Goal: Find specific page/section: Find specific page/section

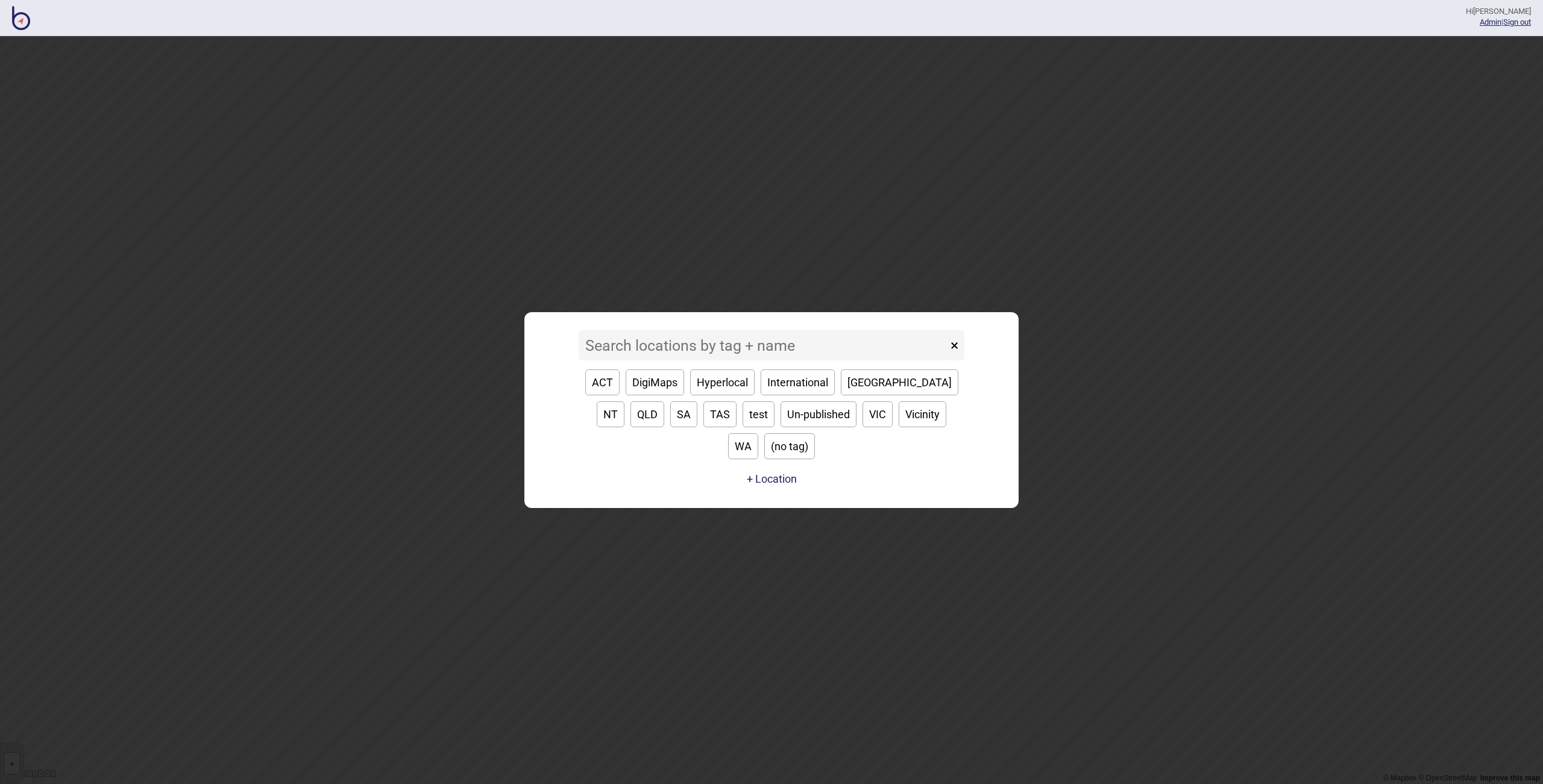
click at [650, 358] on input at bounding box center [763, 345] width 369 height 30
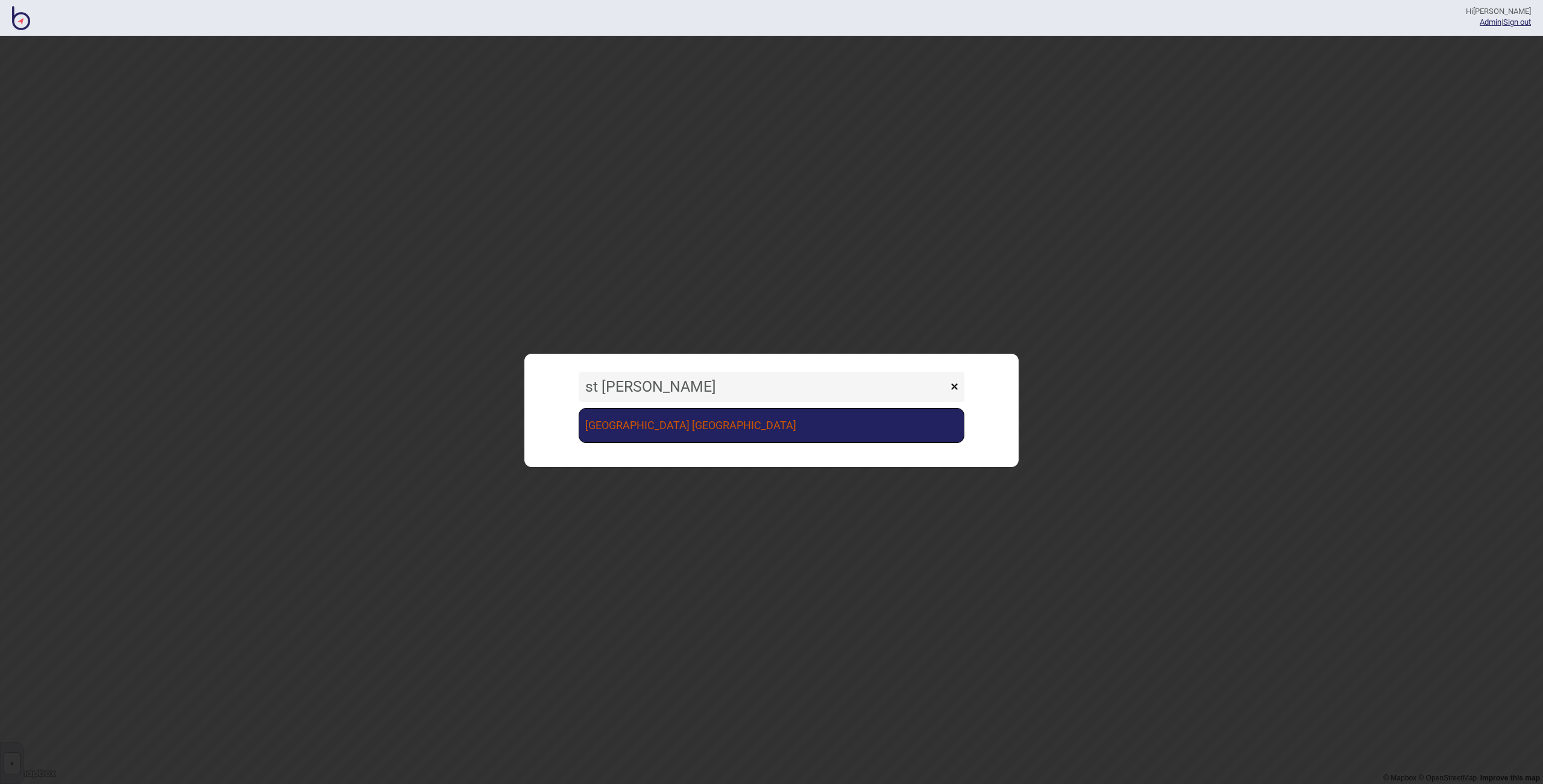
type input "st [PERSON_NAME]"
click at [697, 438] on link "[GEOGRAPHIC_DATA] [GEOGRAPHIC_DATA]" at bounding box center [771, 425] width 386 height 35
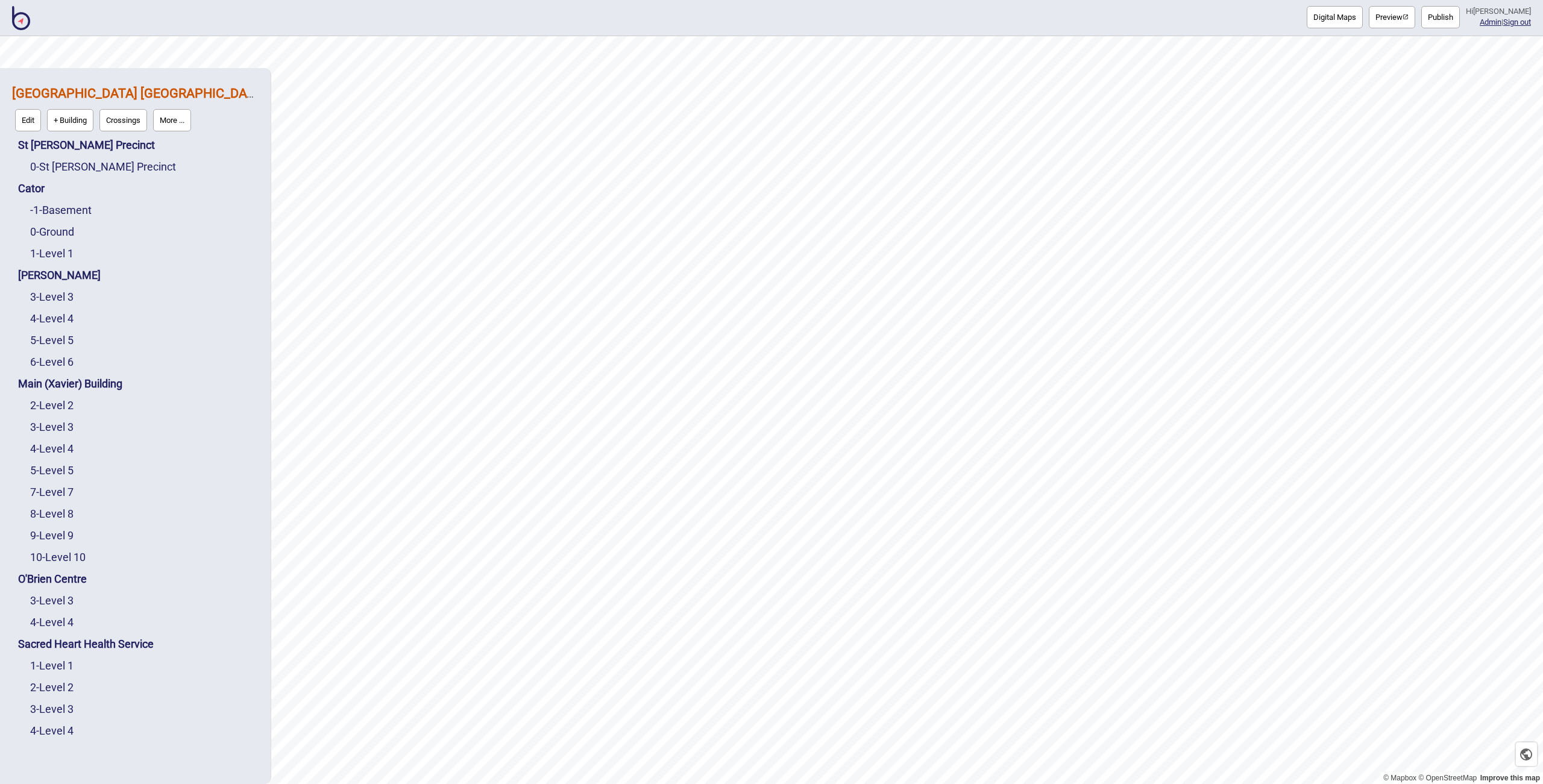
click at [187, 126] on button "More ..." at bounding box center [172, 120] width 38 height 22
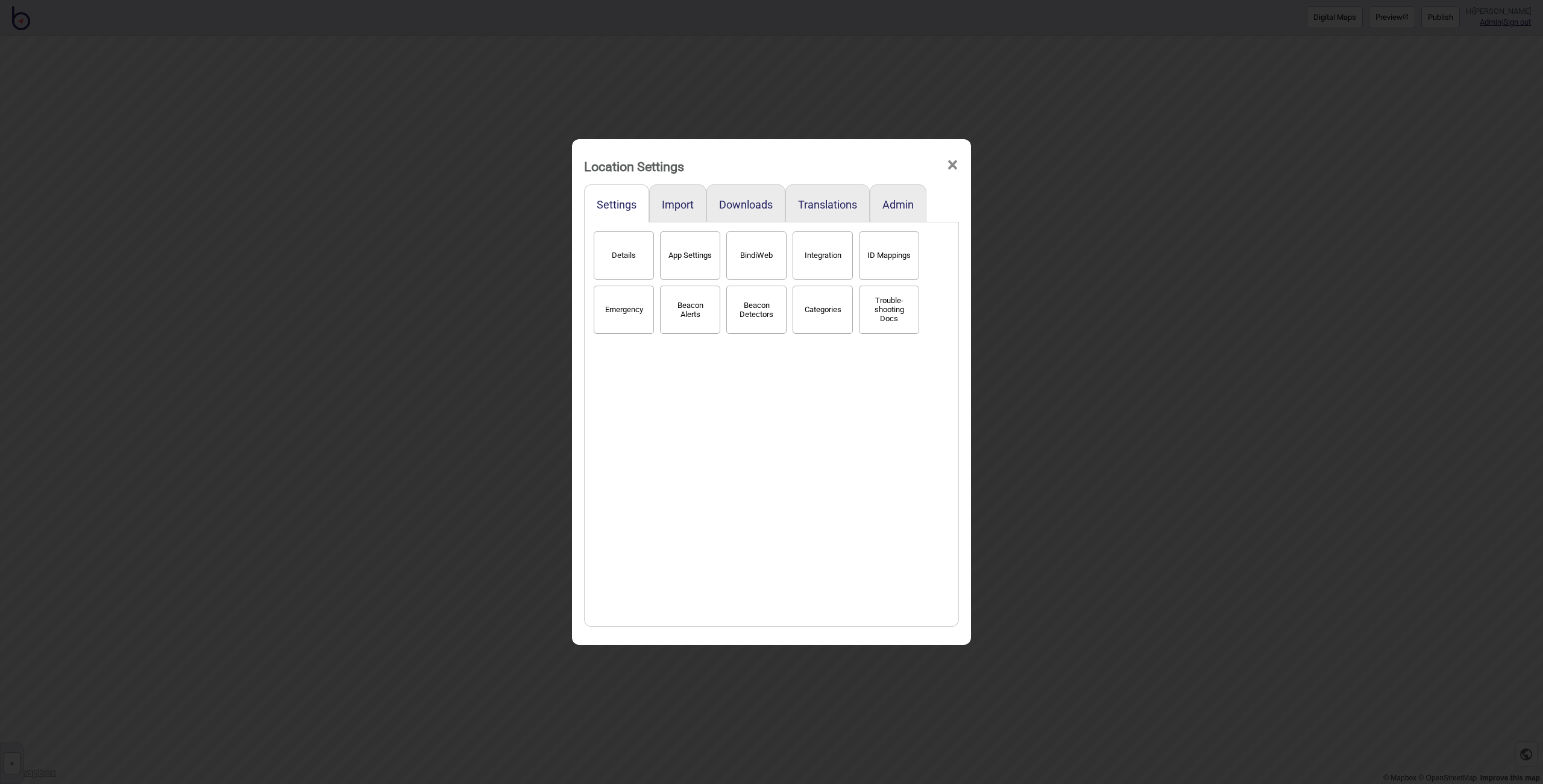
click at [747, 268] on button "BindiWeb" at bounding box center [757, 255] width 61 height 48
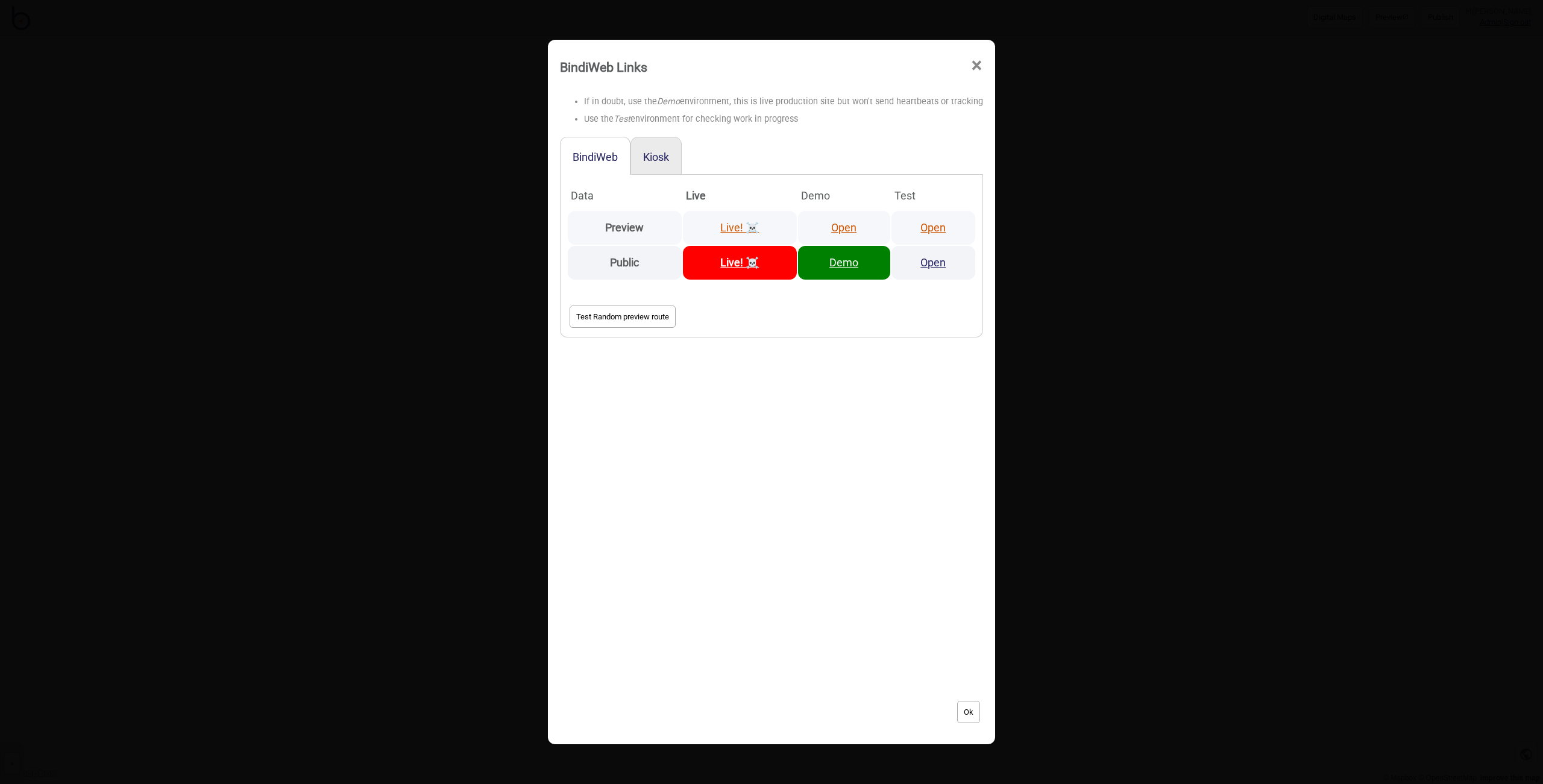
click at [931, 225] on link "Open" at bounding box center [933, 227] width 25 height 13
click at [455, 77] on div "BindiWeb Links × If in doubt, use the Demo environment, this is live production…" at bounding box center [771, 392] width 1543 height 784
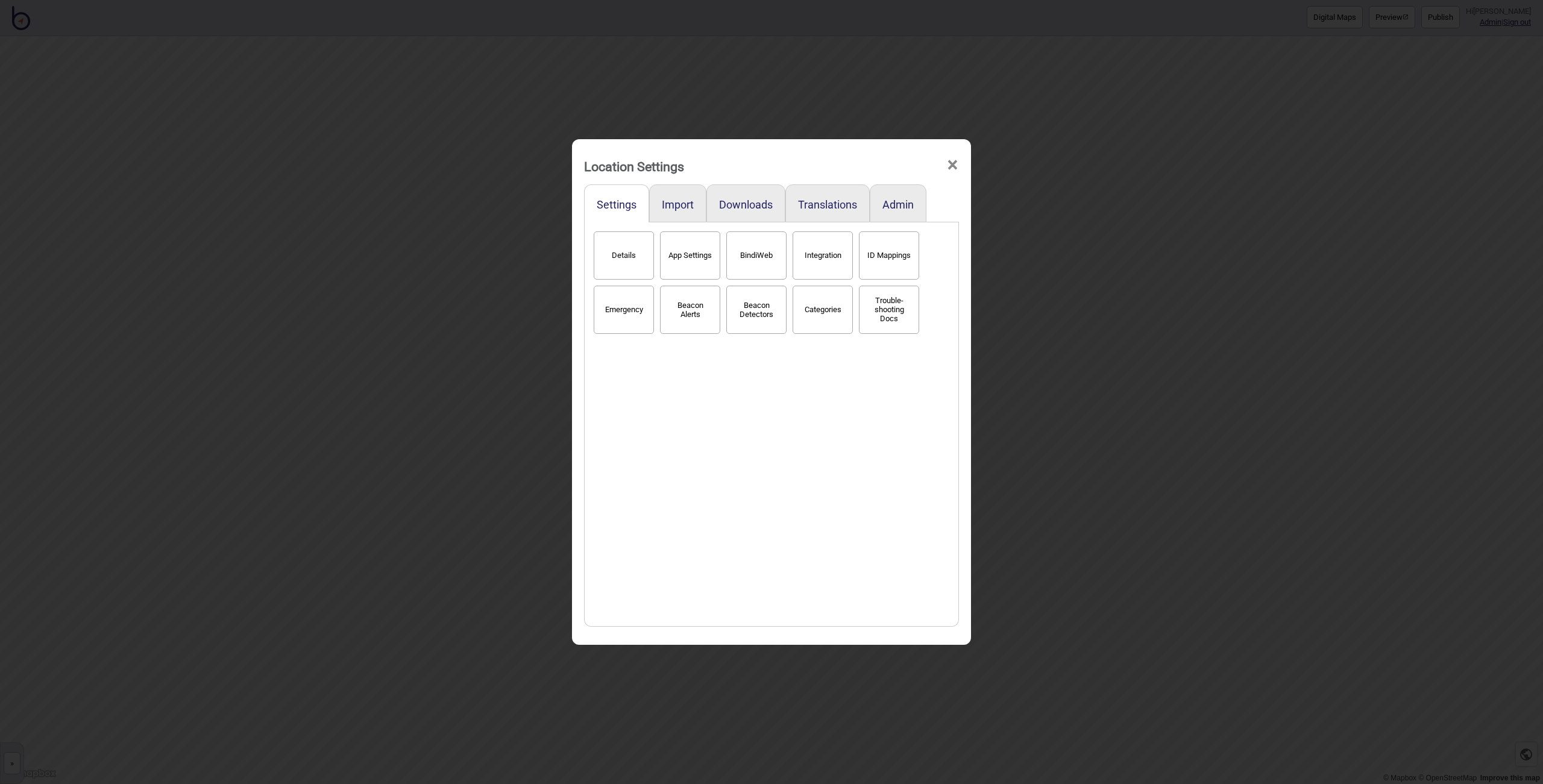
click at [242, 233] on div "Location Settings × Settings Import Downloads Translations Admin Details App Se…" at bounding box center [771, 392] width 1543 height 784
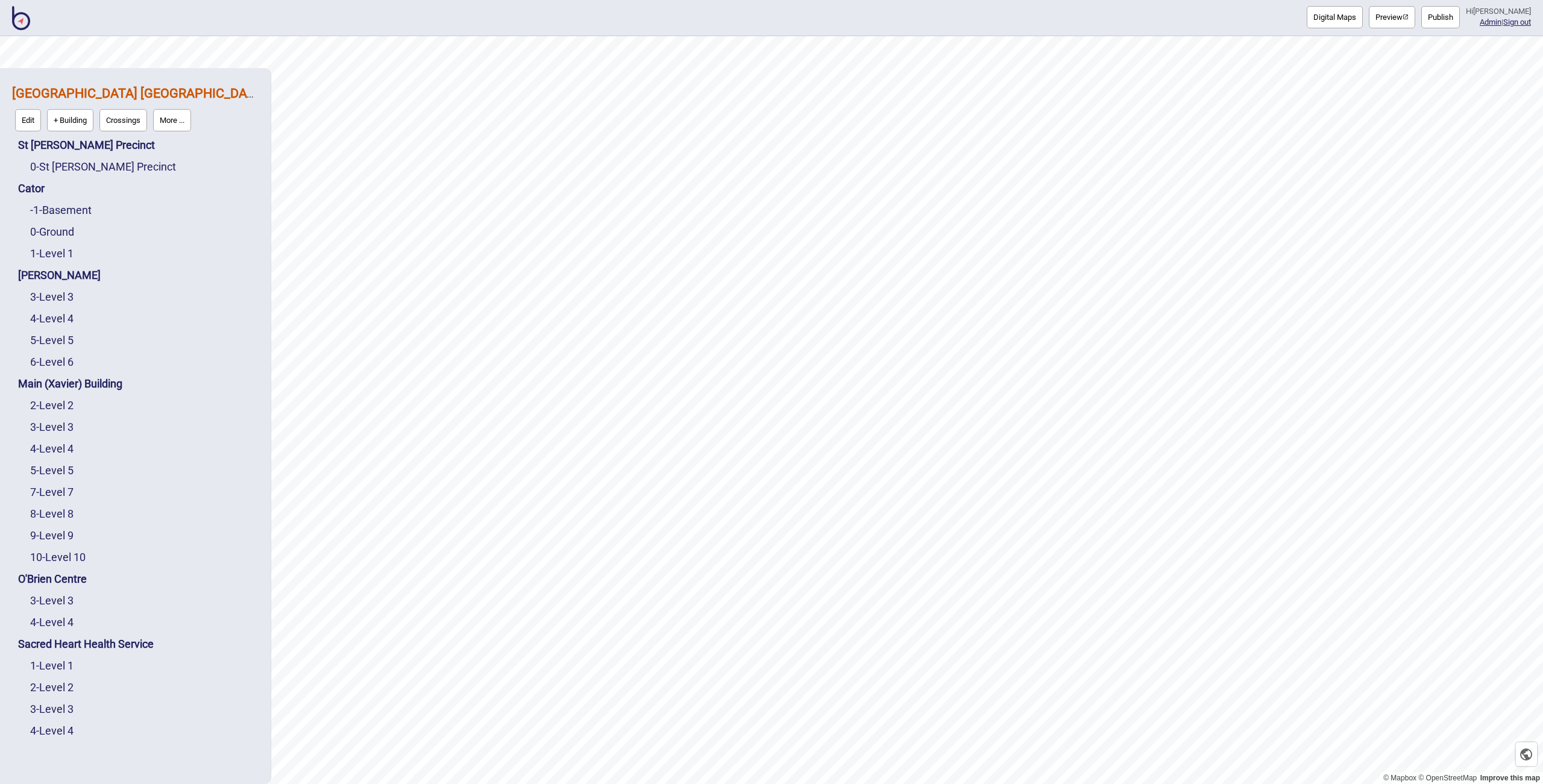
click at [29, 21] on div "Digital Maps Preview Publish Hi [PERSON_NAME] Admin | Sign out" at bounding box center [771, 18] width 1543 height 36
click at [24, 24] on img at bounding box center [21, 18] width 18 height 24
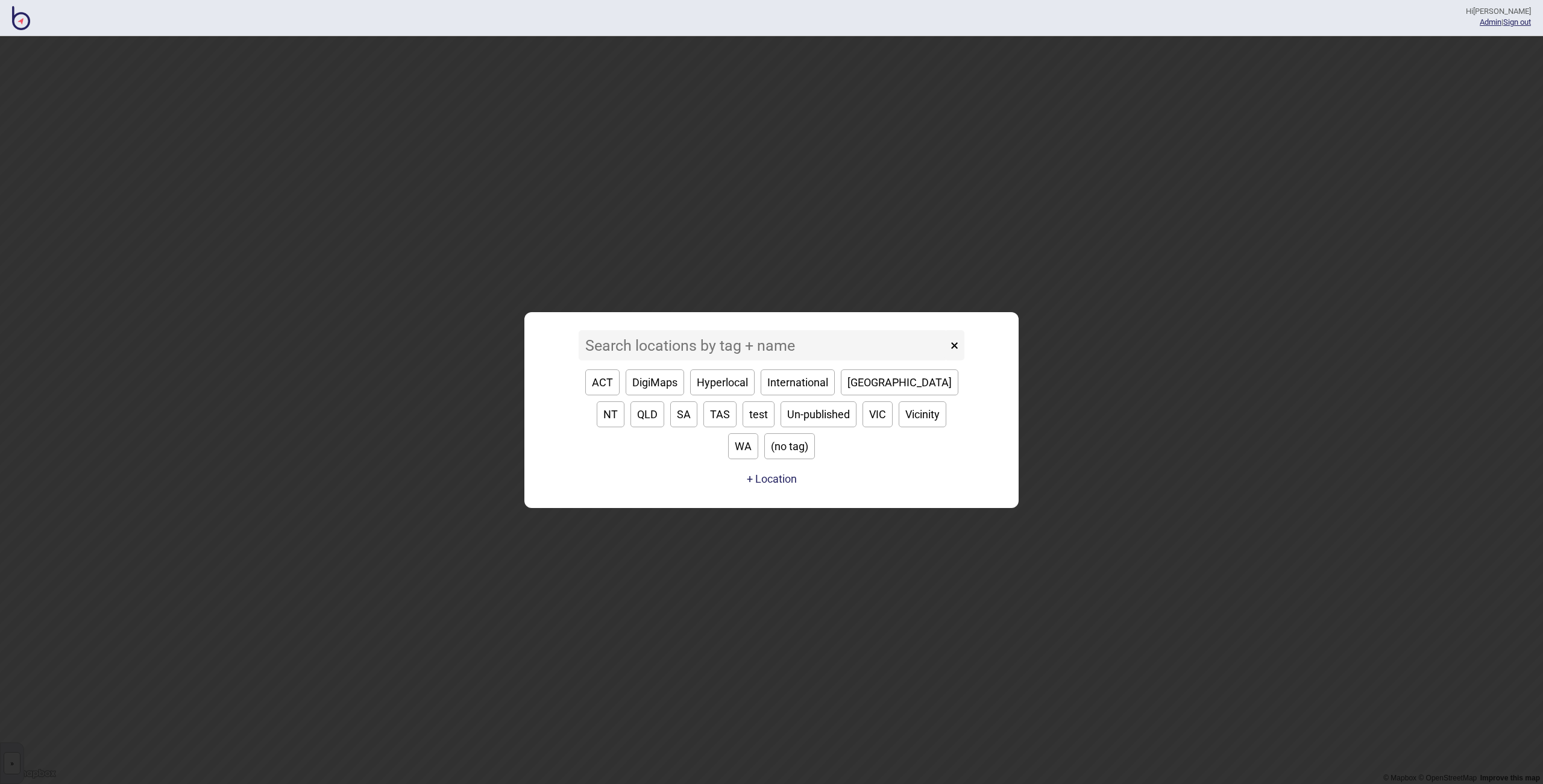
click at [687, 360] on input at bounding box center [763, 345] width 369 height 30
drag, startPoint x: 699, startPoint y: 353, endPoint x: 686, endPoint y: 347, distance: 14.3
click at [682, 352] on input at bounding box center [763, 345] width 369 height 30
click at [686, 347] on input at bounding box center [763, 345] width 369 height 30
drag, startPoint x: 686, startPoint y: 347, endPoint x: 686, endPoint y: 355, distance: 8.0
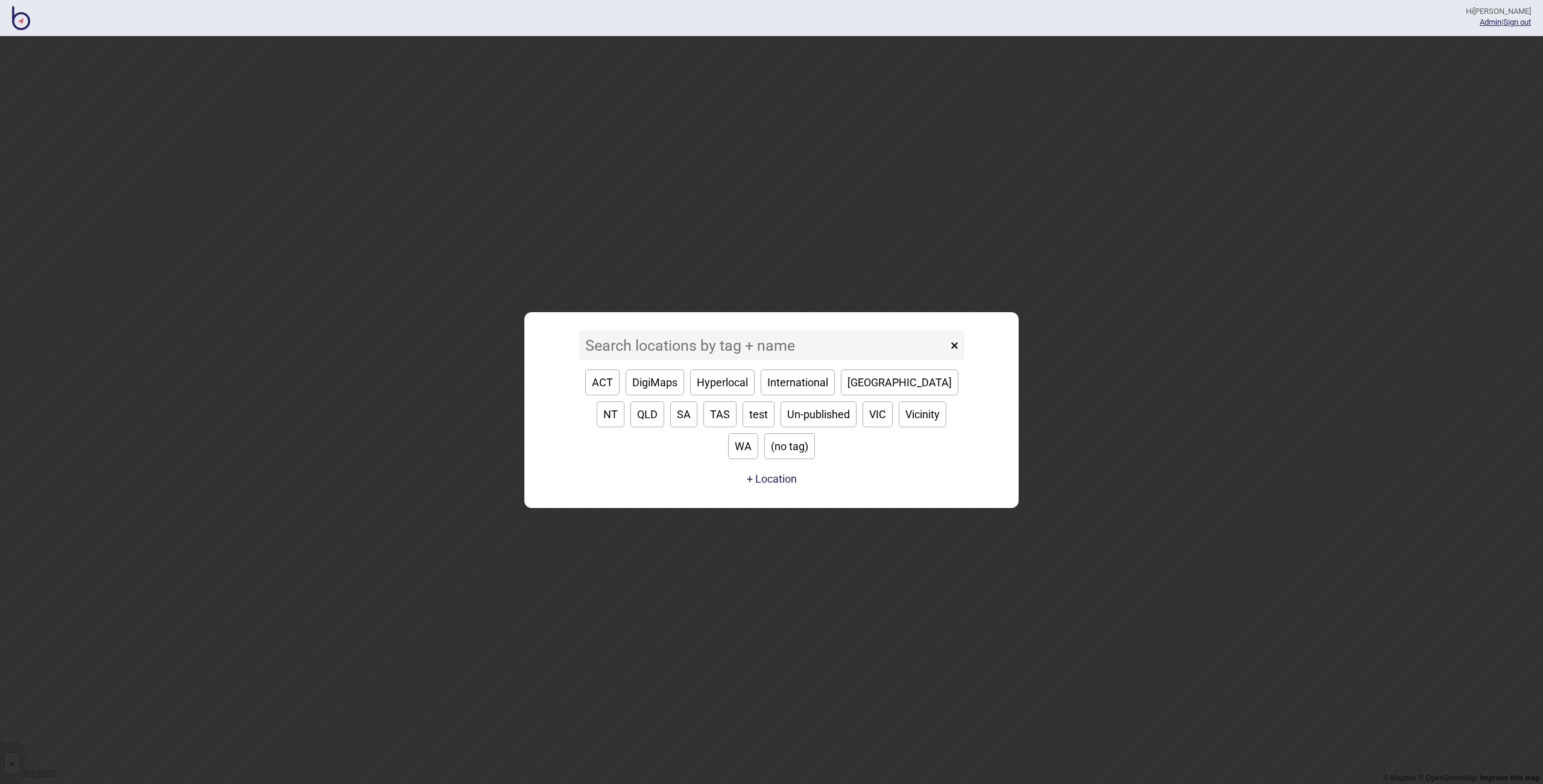
click at [686, 355] on input at bounding box center [763, 345] width 369 height 30
click at [686, 360] on input at bounding box center [763, 345] width 369 height 30
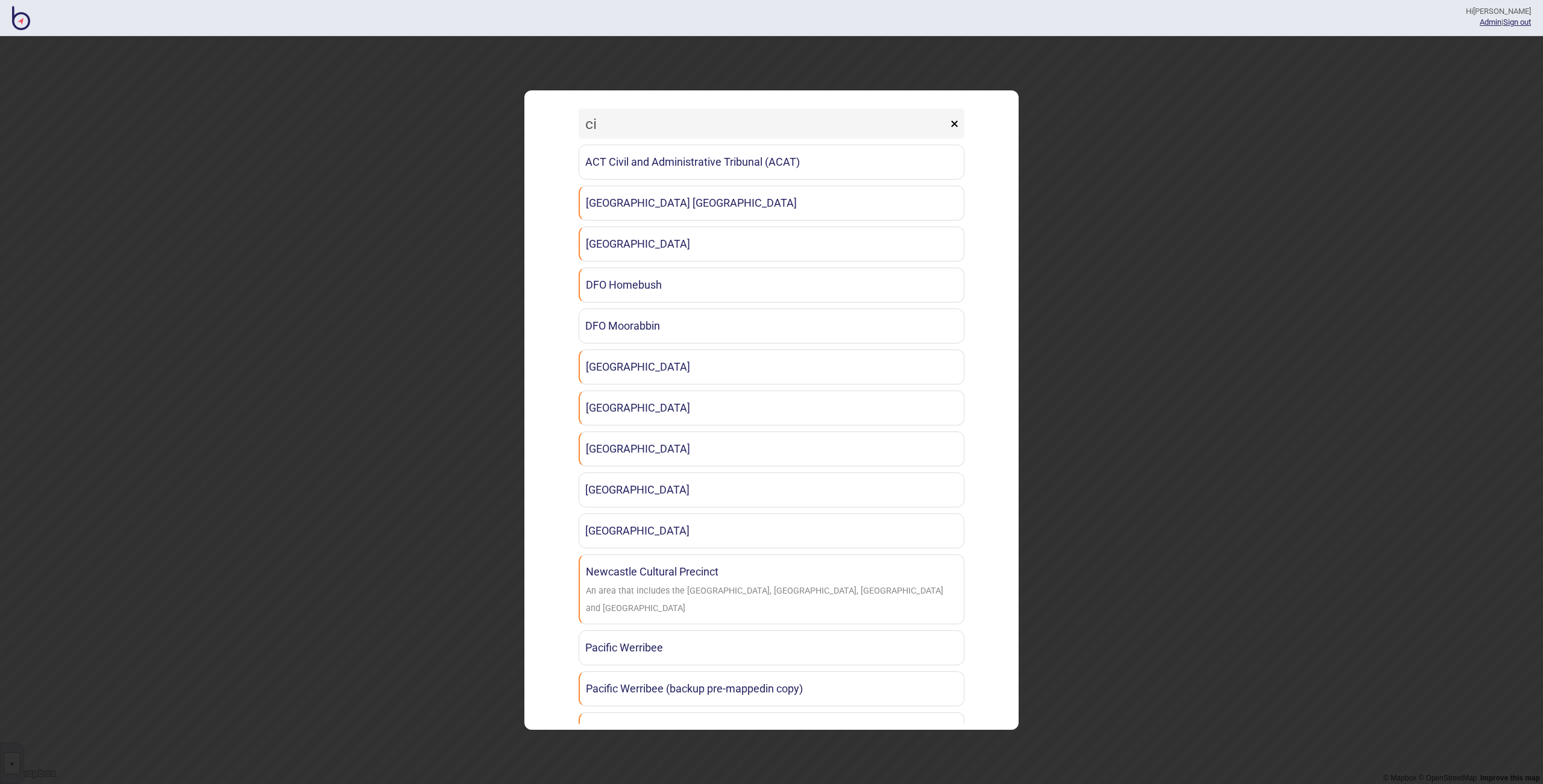
type input "c"
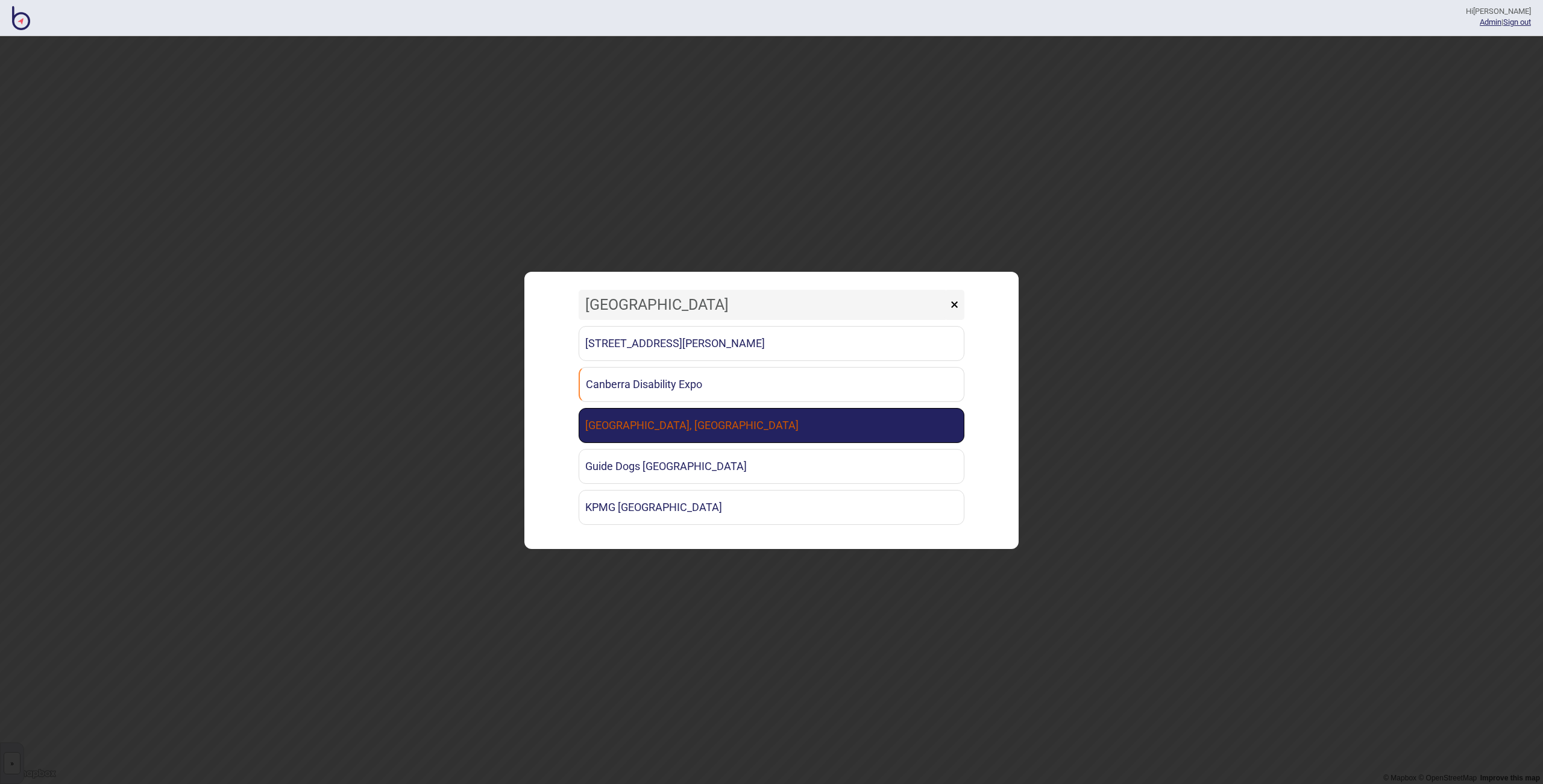
type input "[GEOGRAPHIC_DATA]"
click at [703, 428] on link "[GEOGRAPHIC_DATA], [GEOGRAPHIC_DATA]" at bounding box center [771, 425] width 386 height 35
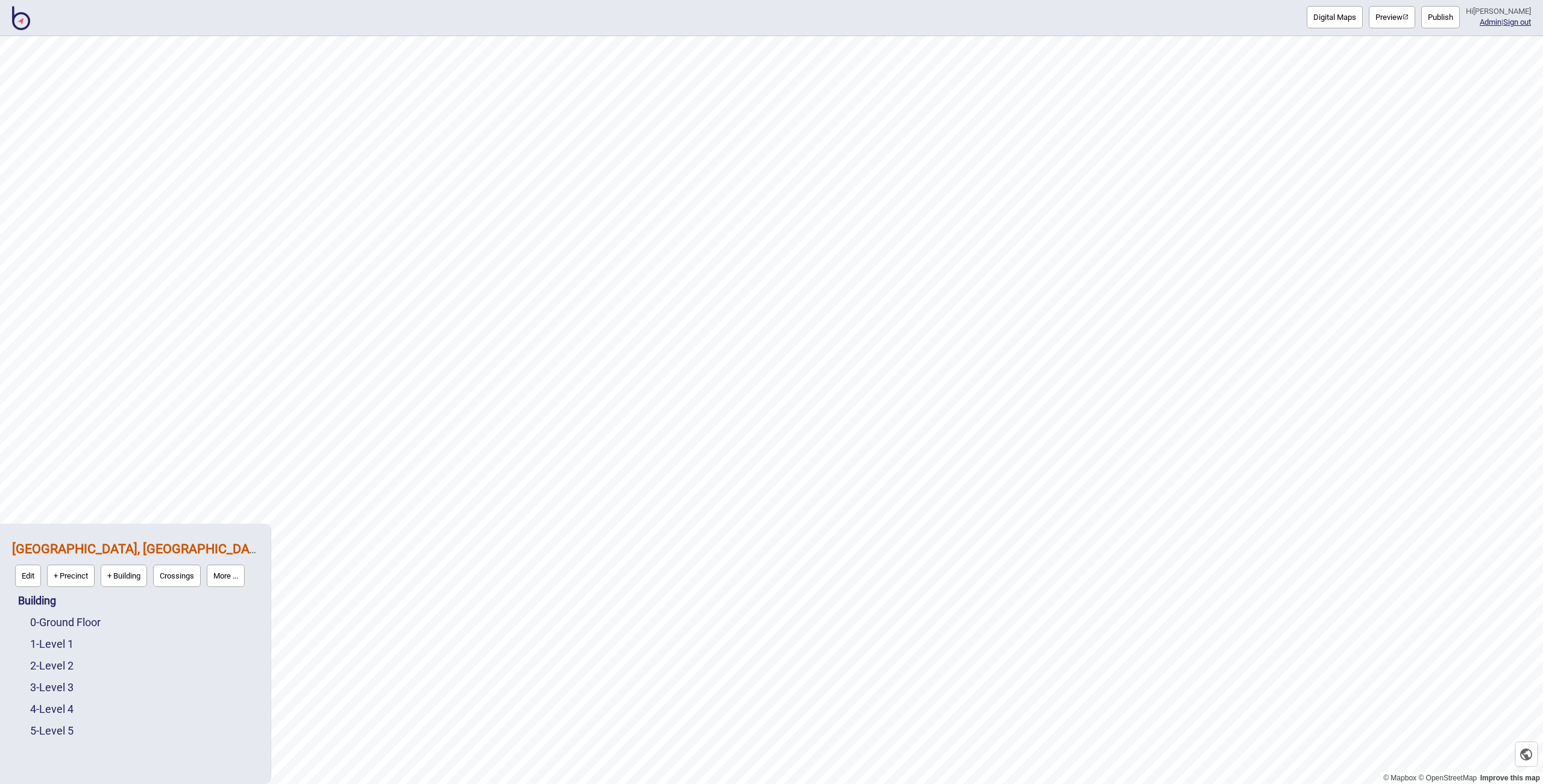
click at [224, 566] on button "More ..." at bounding box center [226, 576] width 38 height 22
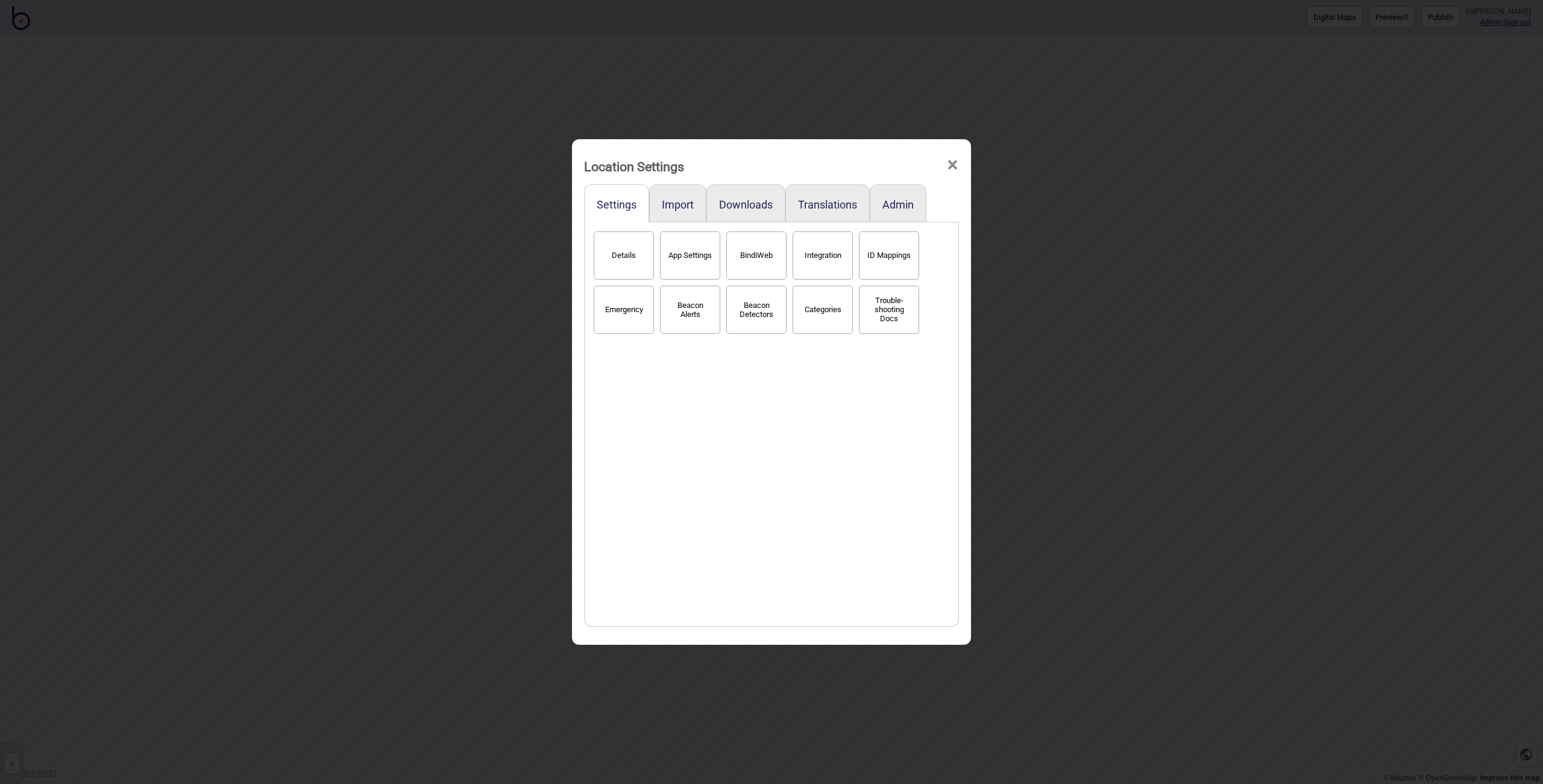
click at [757, 256] on button "BindiWeb" at bounding box center [757, 255] width 61 height 48
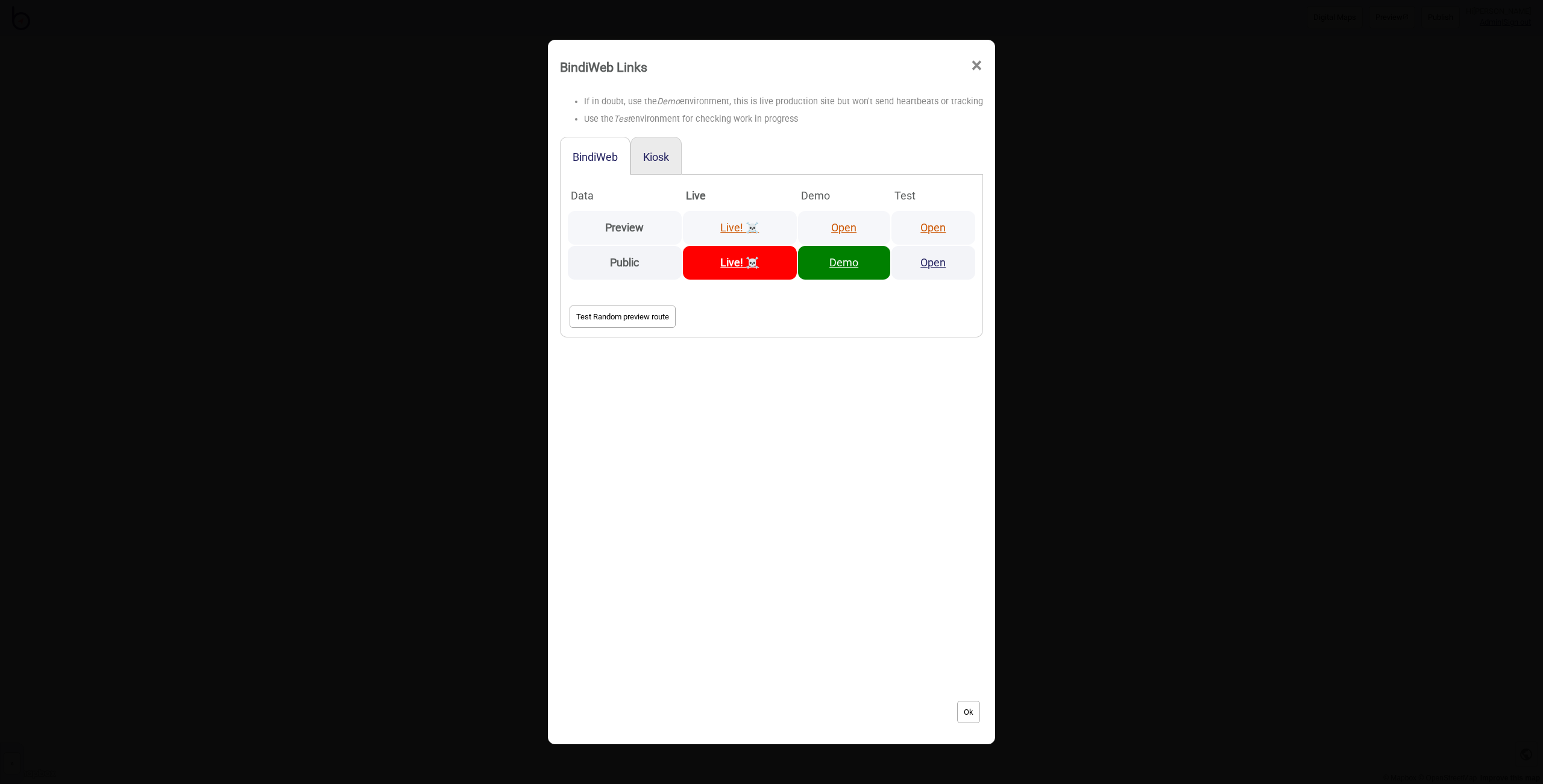
click at [929, 229] on link "Open" at bounding box center [933, 227] width 25 height 13
click at [235, 119] on div "BindiWeb Links × If in doubt, use the Demo environment, this is live production…" at bounding box center [771, 392] width 1543 height 784
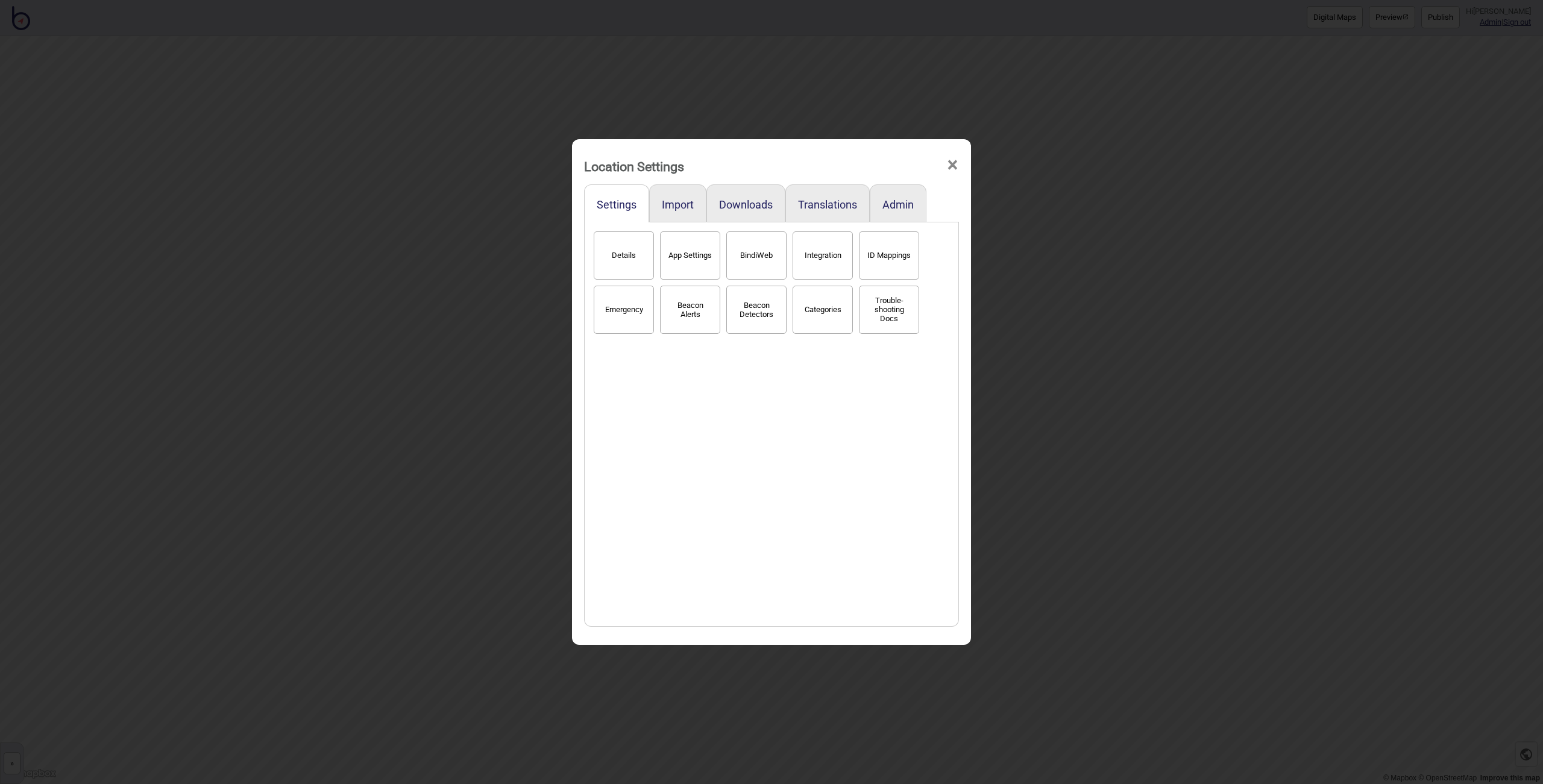
click at [957, 159] on span "×" at bounding box center [952, 165] width 13 height 40
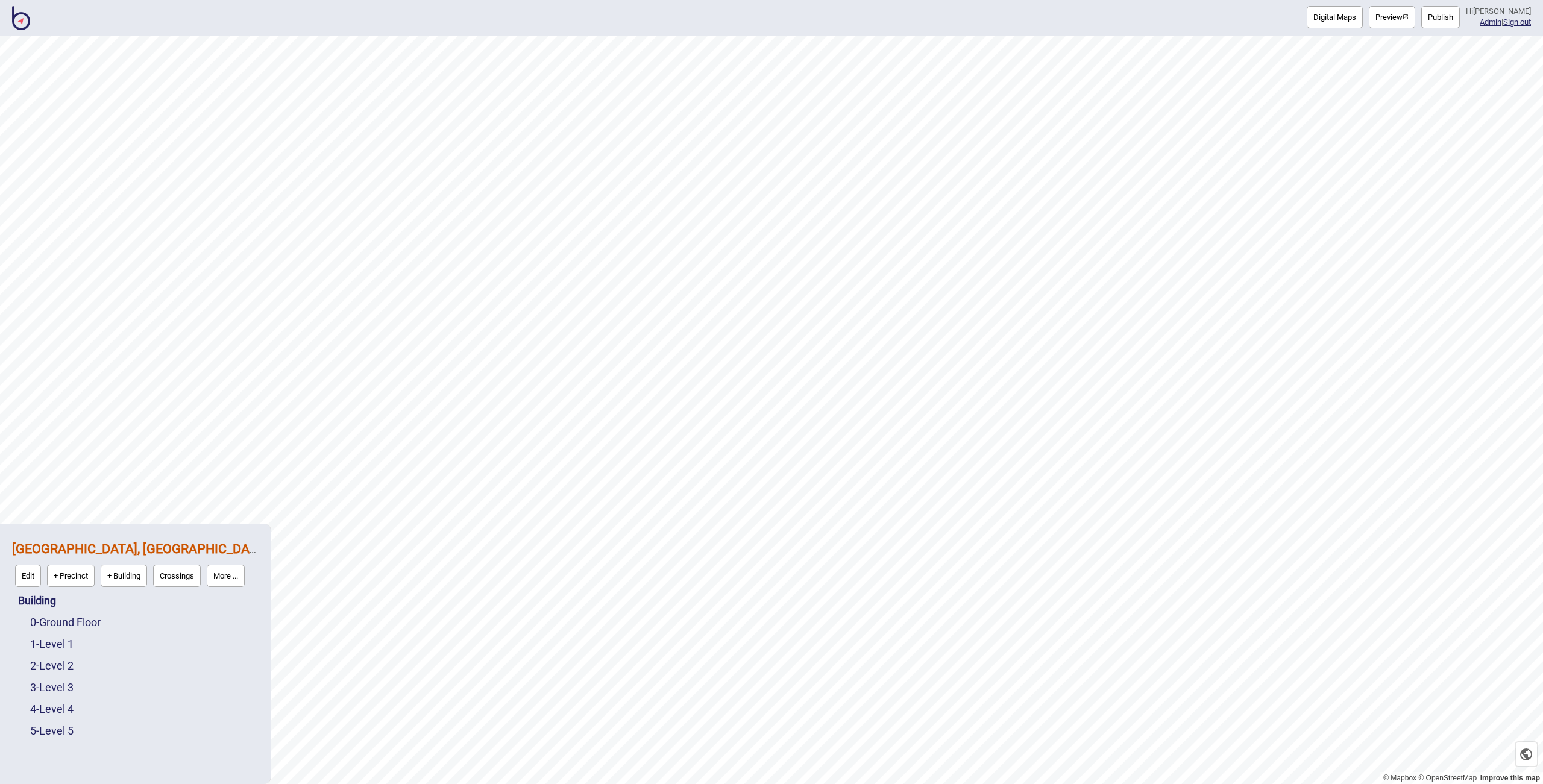
click at [28, 17] on img at bounding box center [21, 18] width 18 height 24
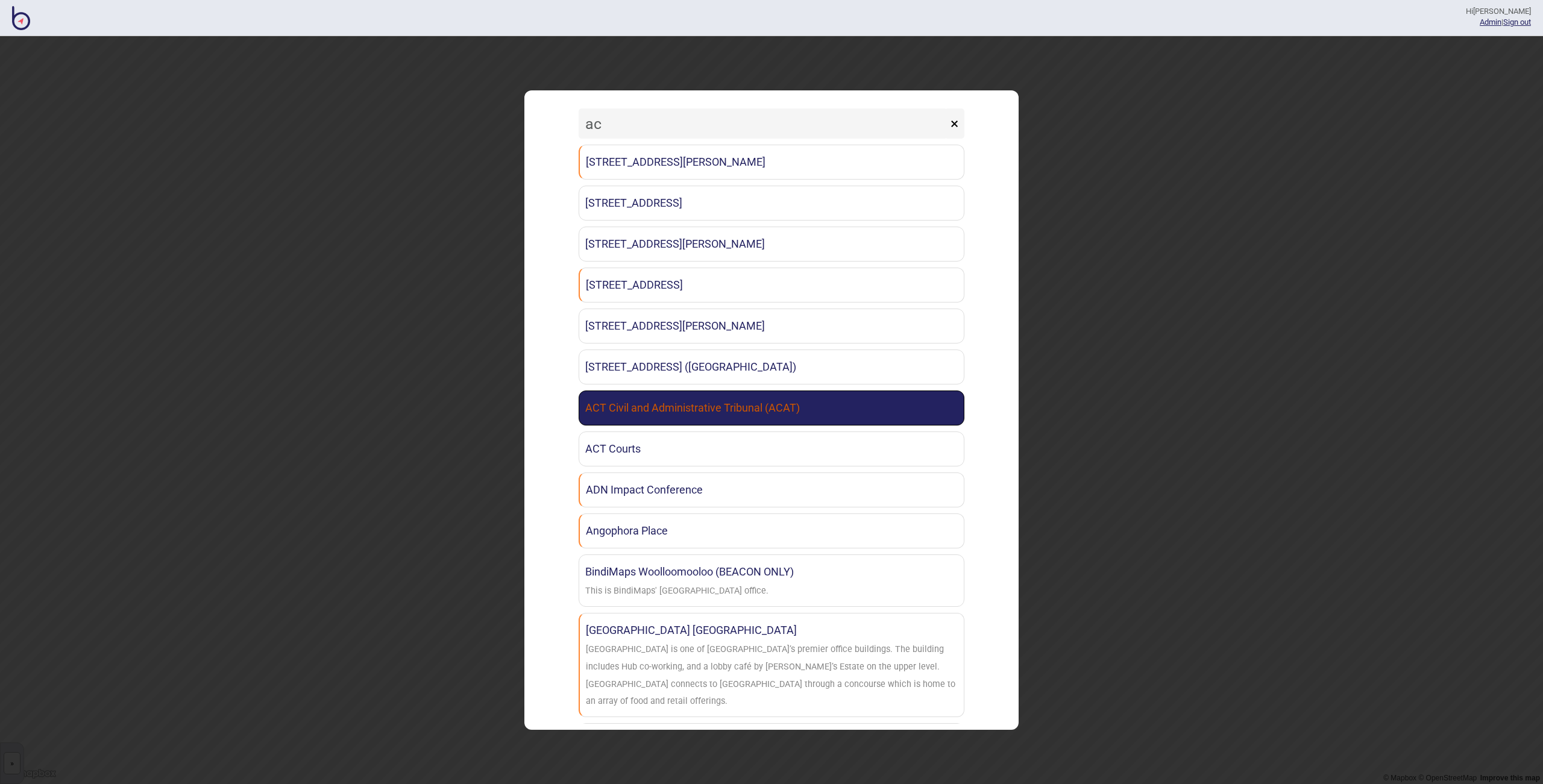
type input "a"
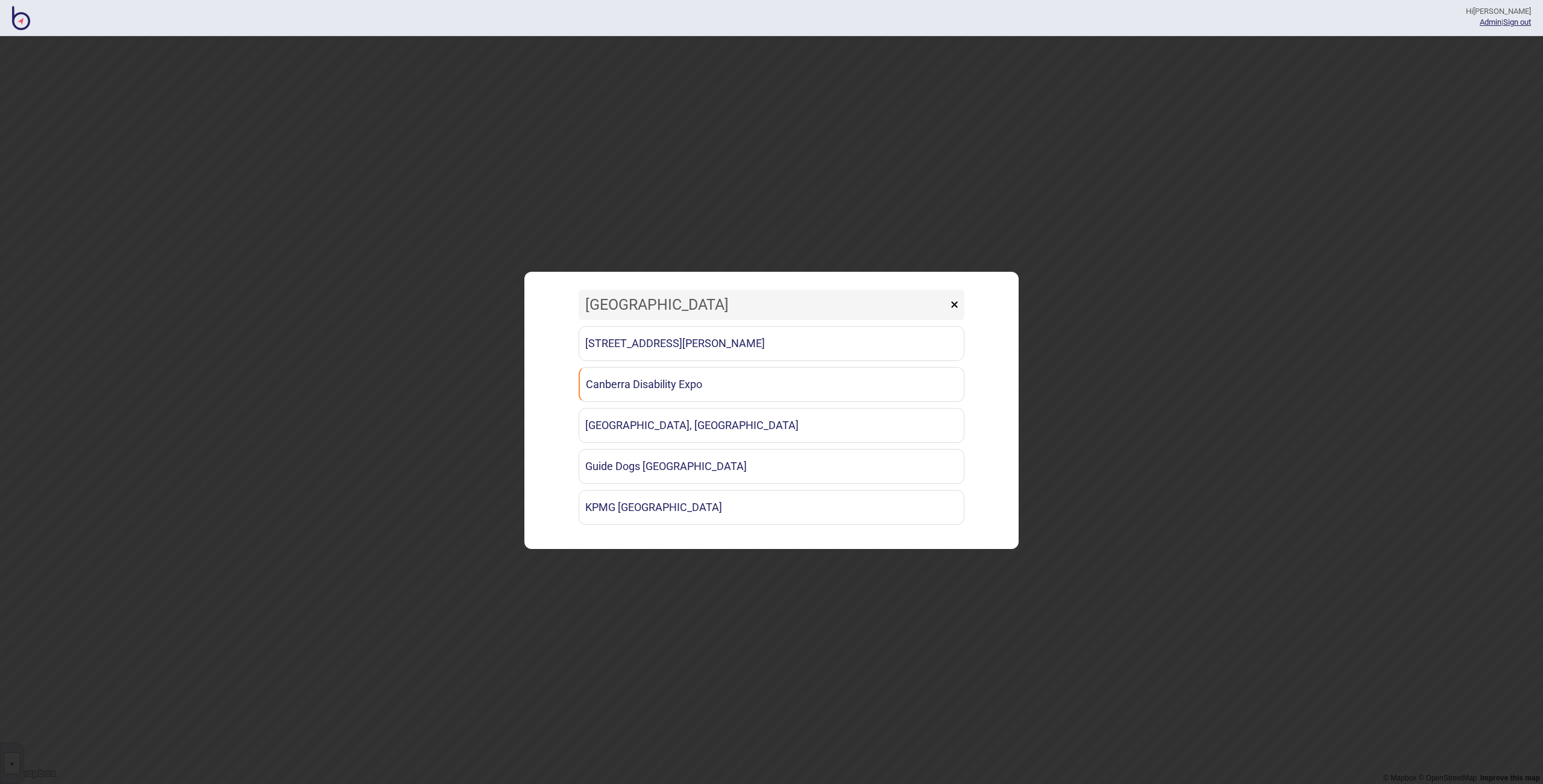
type input "[GEOGRAPHIC_DATA]"
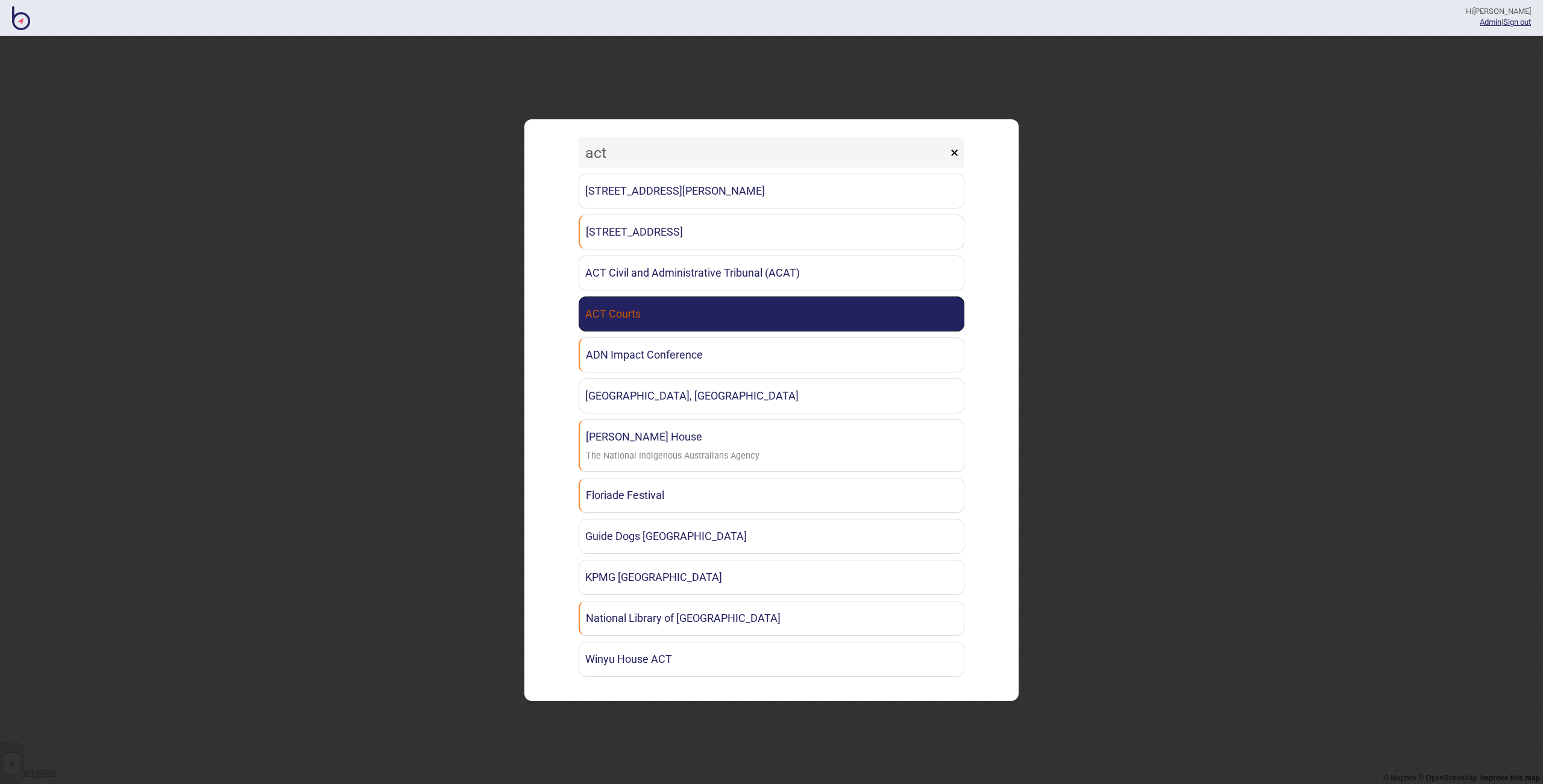
type input "act"
click at [792, 309] on link "ACT Courts" at bounding box center [771, 314] width 386 height 35
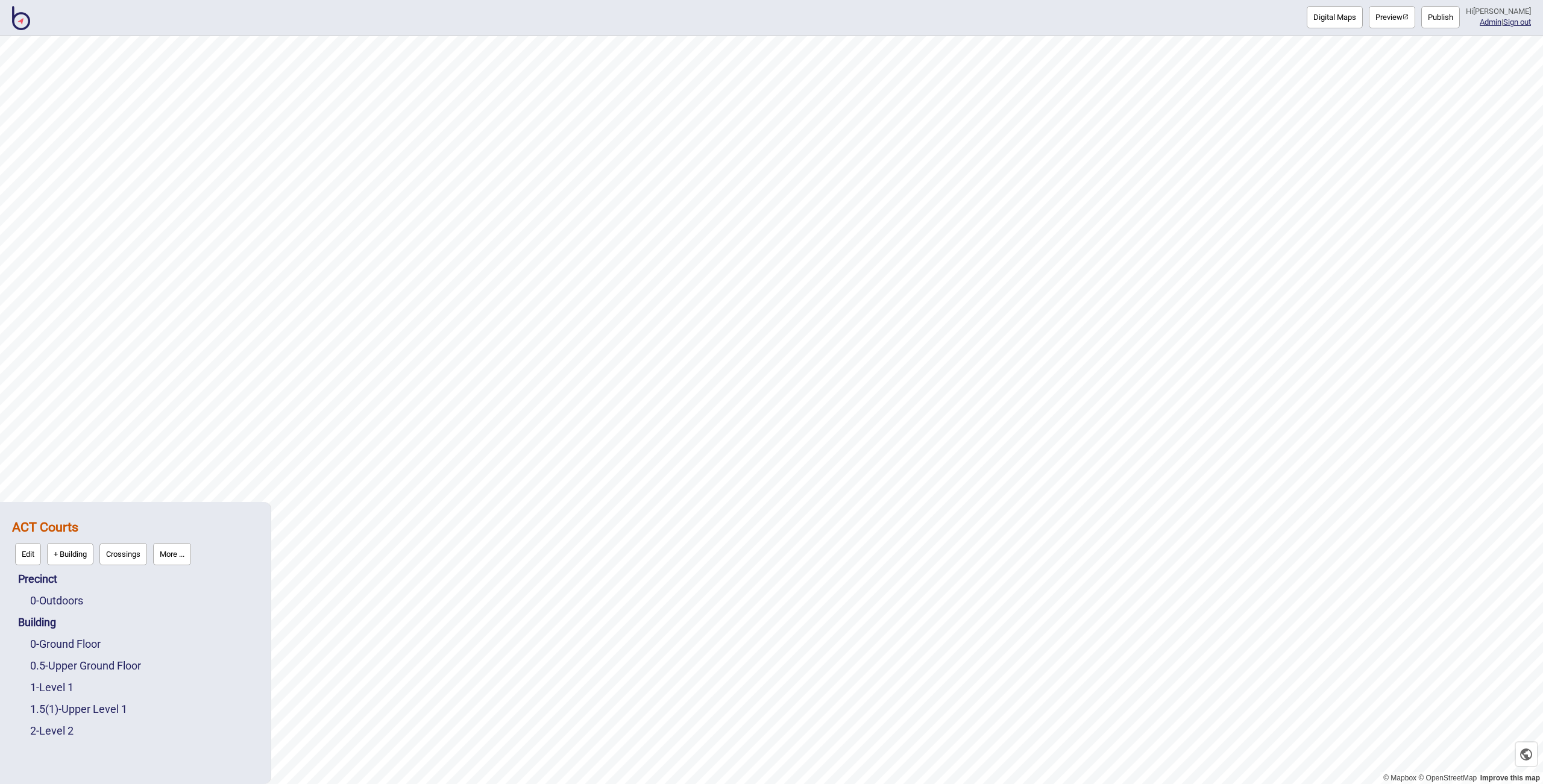
click at [172, 550] on button "More ..." at bounding box center [172, 554] width 38 height 22
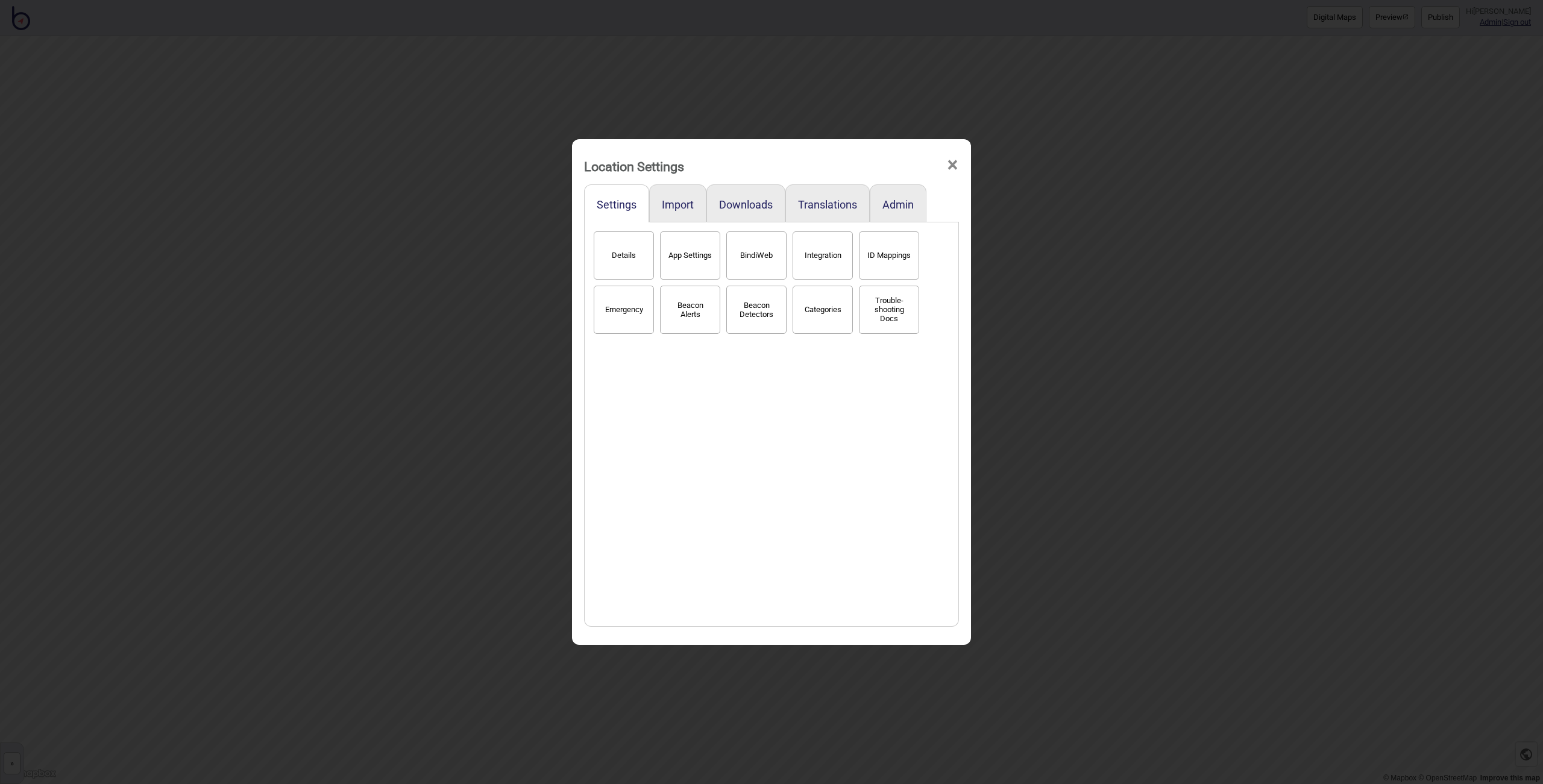
click at [749, 250] on button "BindiWeb" at bounding box center [757, 255] width 61 height 48
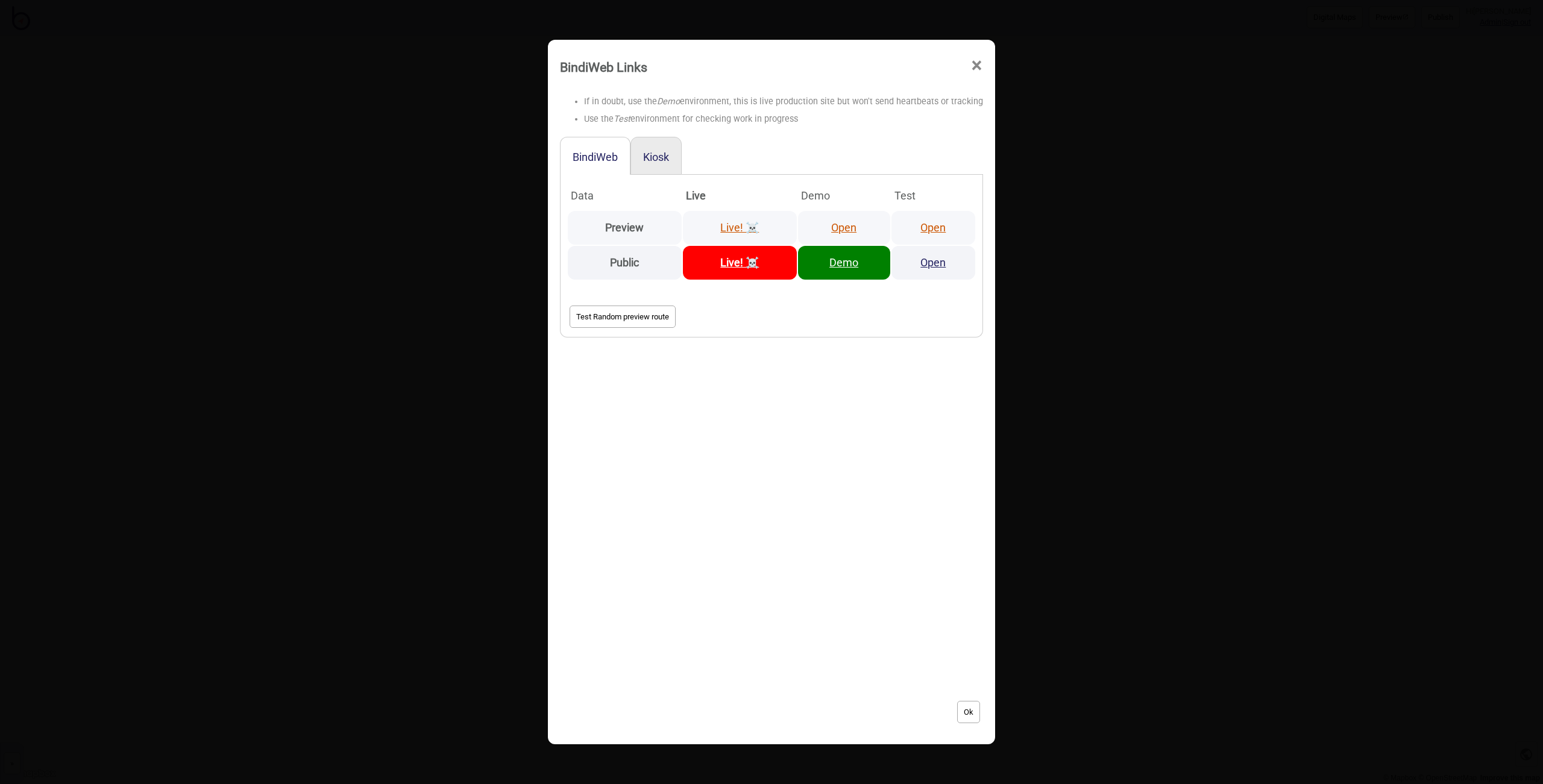
click at [934, 224] on link "Open" at bounding box center [933, 227] width 25 height 13
